Goal: Information Seeking & Learning: Learn about a topic

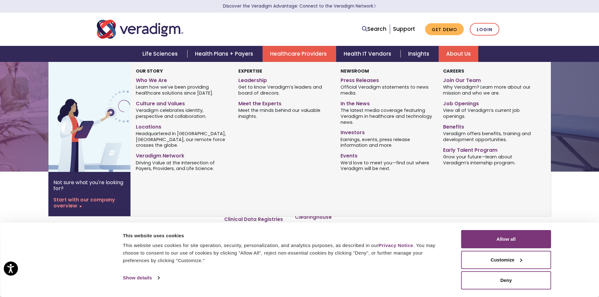
click at [474, 52] on link "About Us" at bounding box center [459, 54] width 40 height 16
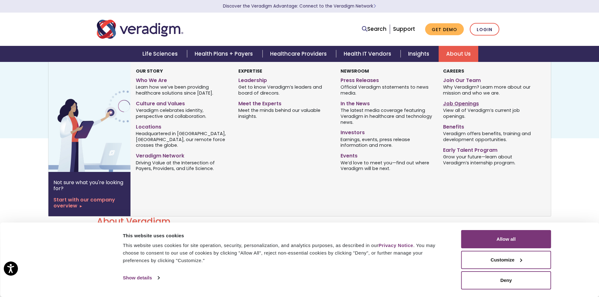
click at [462, 104] on link "Job Openings" at bounding box center [489, 102] width 93 height 9
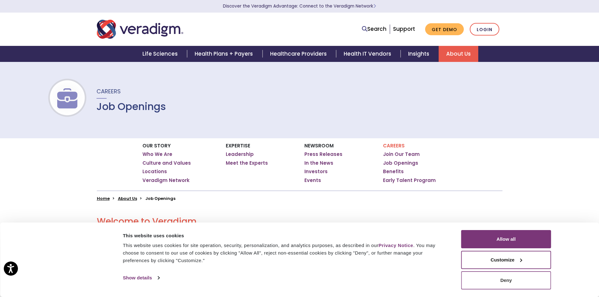
click at [512, 286] on button "Deny" at bounding box center [506, 280] width 90 height 18
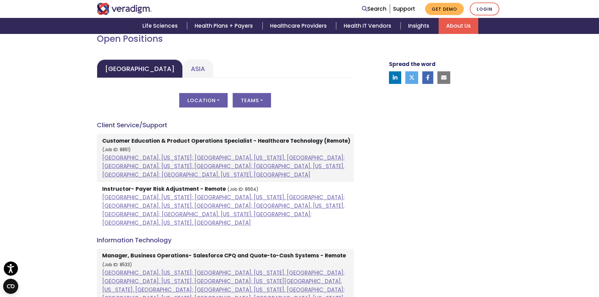
scroll to position [321, 0]
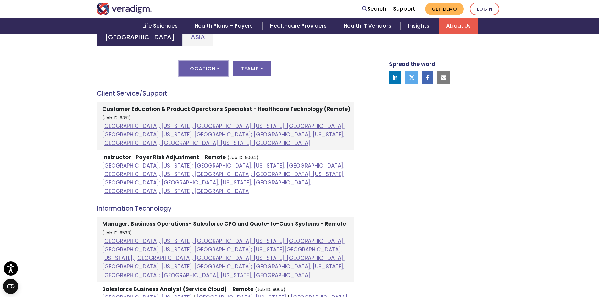
click at [209, 73] on button "Location" at bounding box center [203, 68] width 48 height 14
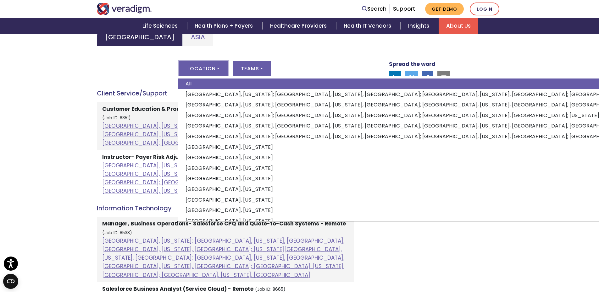
click at [72, 63] on div "Welcome to Veradigm Transform healthcare and enable smarter care for millions o…" at bounding box center [299, 269] width 599 height 778
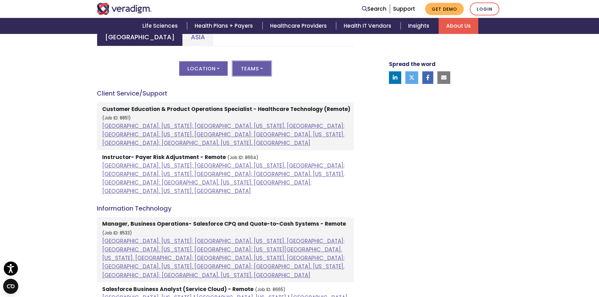
click at [260, 64] on button "Teams" at bounding box center [252, 68] width 38 height 14
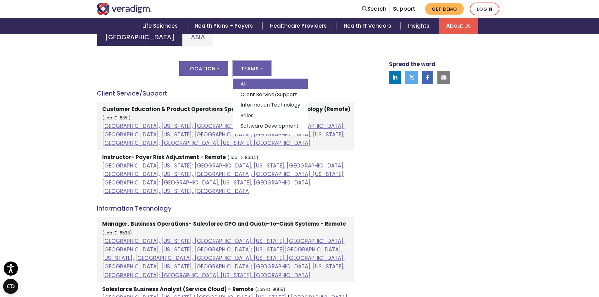
click at [476, 150] on div "Spread the word" at bounding box center [438, 263] width 138 height 737
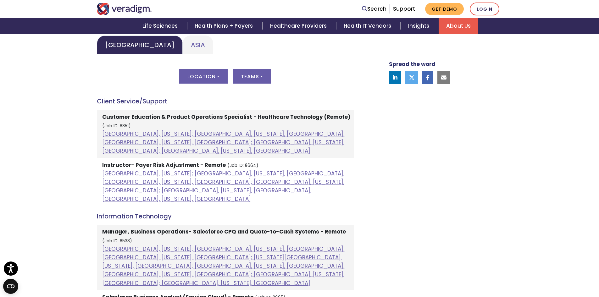
scroll to position [312, 0]
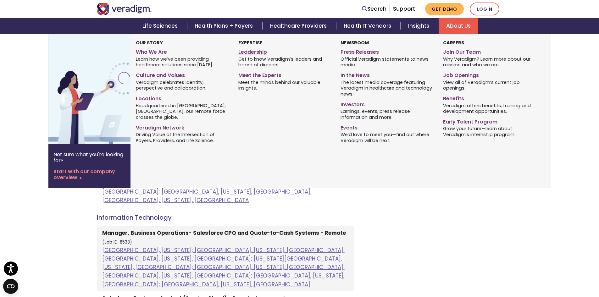
click at [253, 52] on link "Leadership" at bounding box center [284, 51] width 93 height 9
